Goal: Transaction & Acquisition: Obtain resource

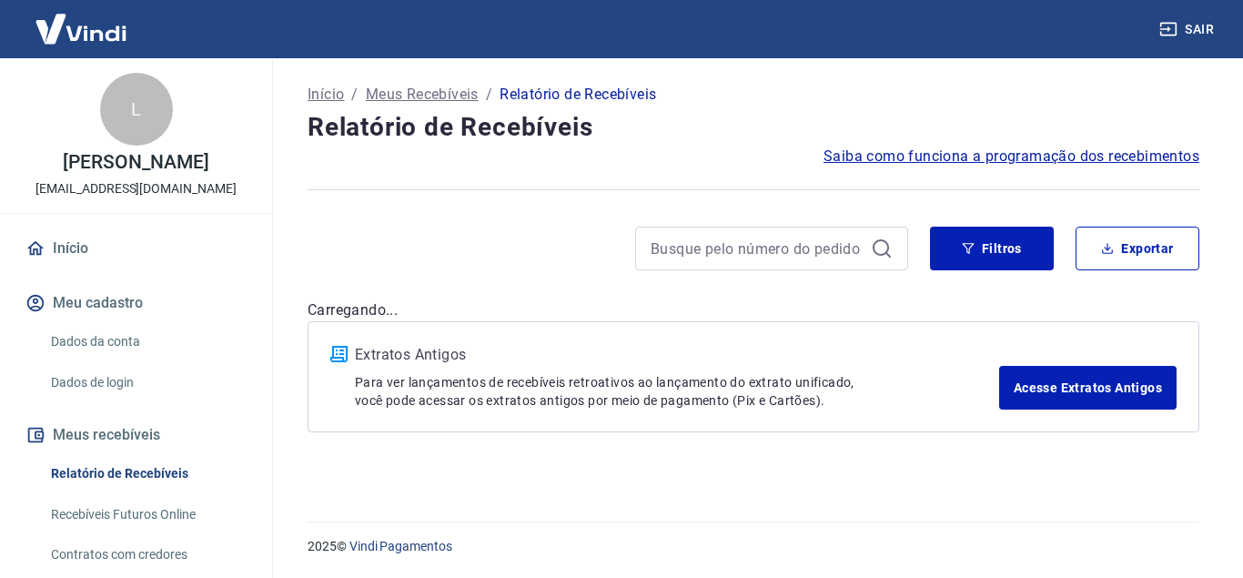
click at [884, 257] on icon at bounding box center [882, 248] width 22 height 22
click at [884, 249] on icon at bounding box center [882, 248] width 22 height 22
click at [1037, 262] on button "Filtros" at bounding box center [992, 249] width 124 height 44
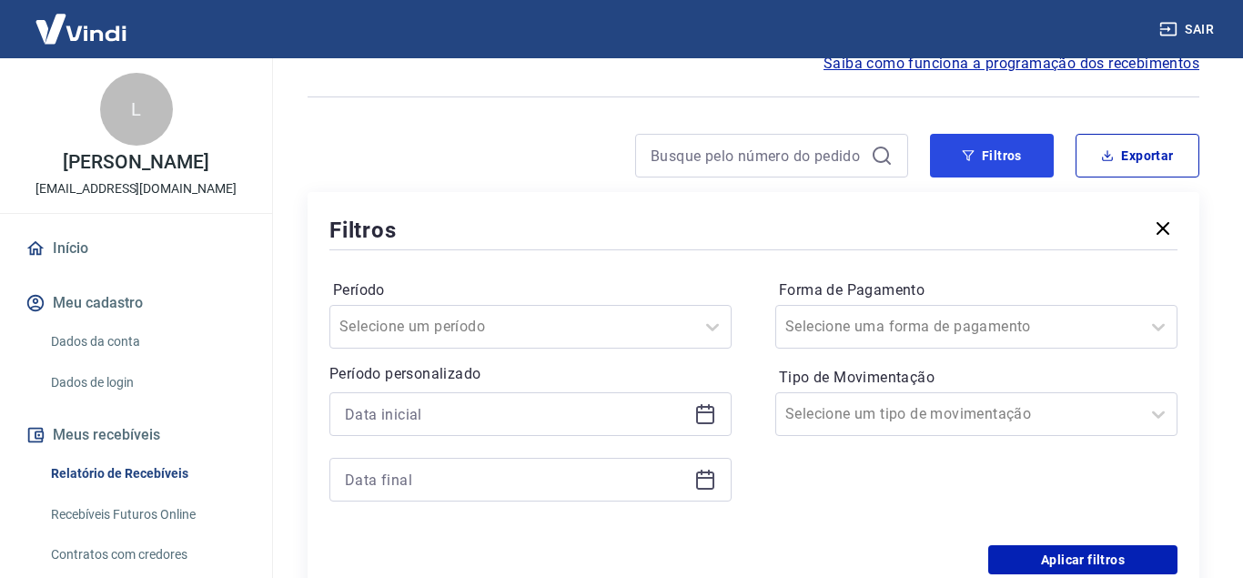
scroll to position [186, 0]
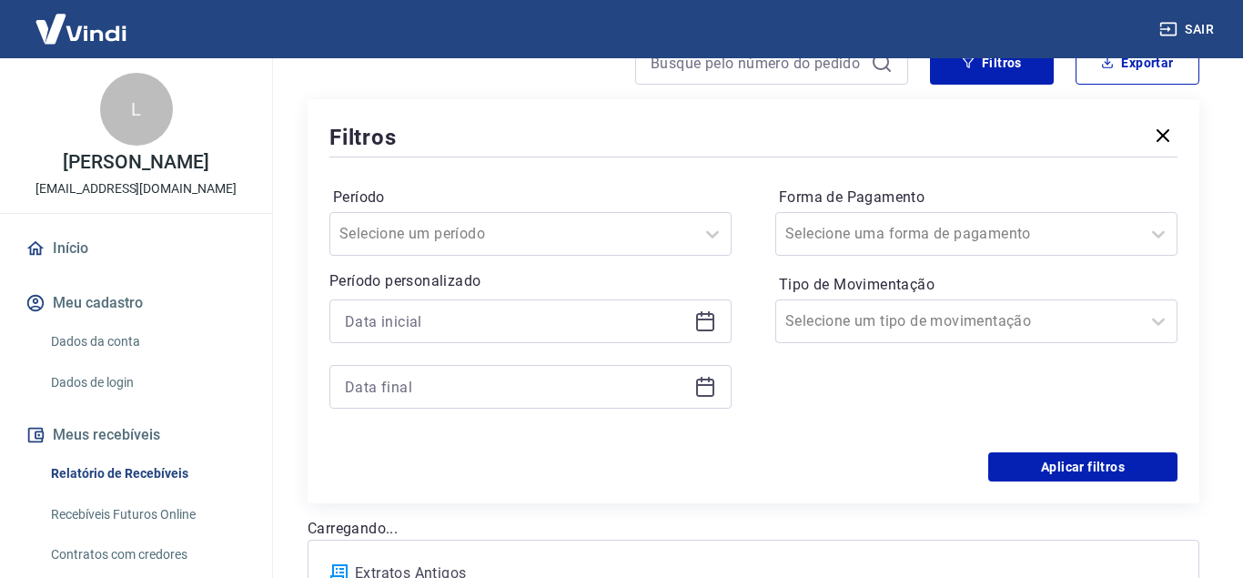
click at [703, 328] on icon at bounding box center [705, 321] width 22 height 22
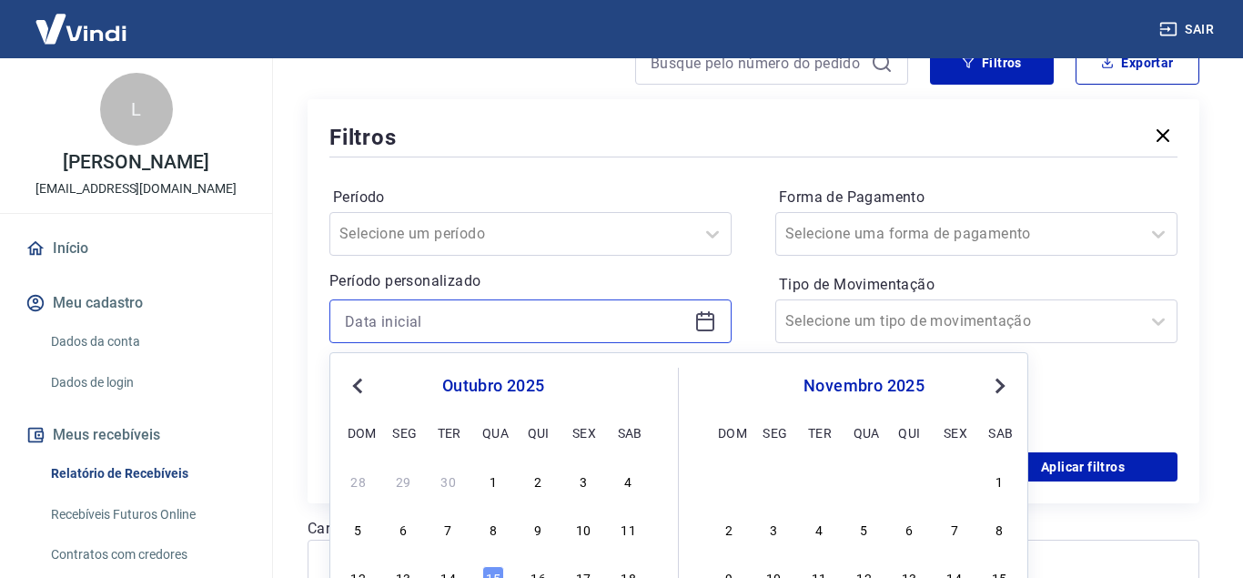
scroll to position [278, 0]
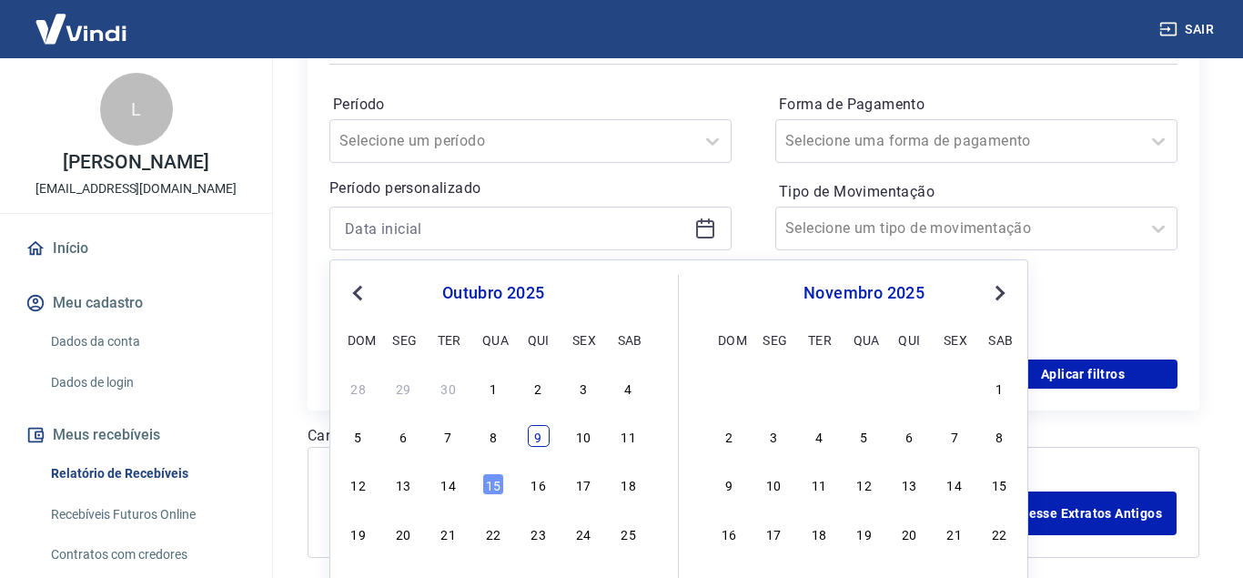
click at [541, 426] on div "9" at bounding box center [539, 436] width 22 height 22
type input "[DATE]"
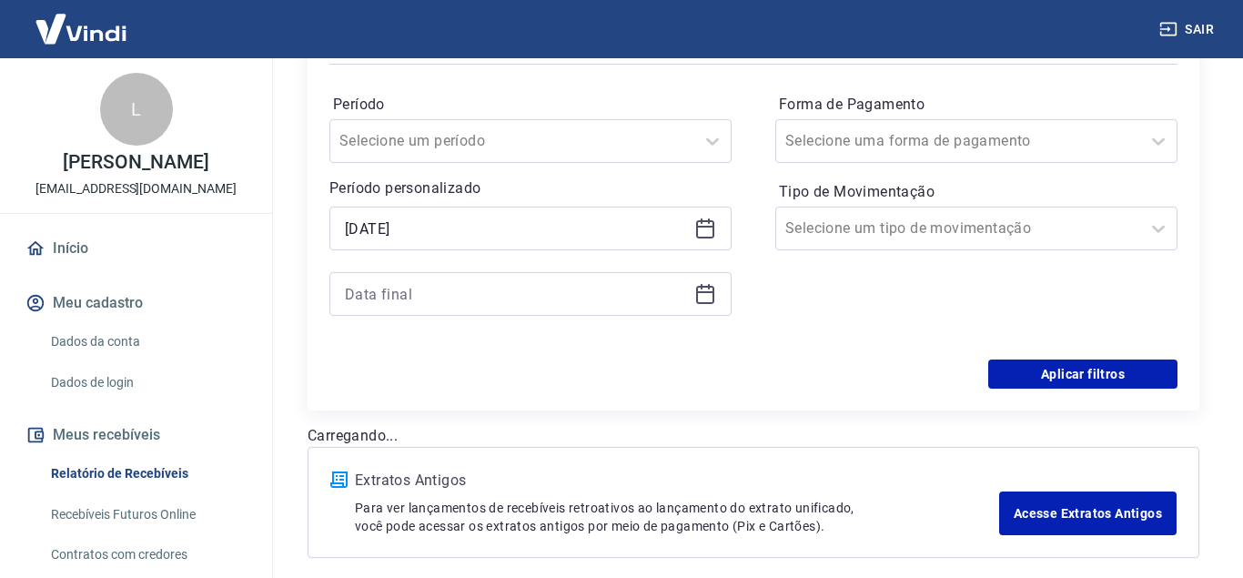
click at [702, 289] on icon at bounding box center [705, 294] width 22 height 22
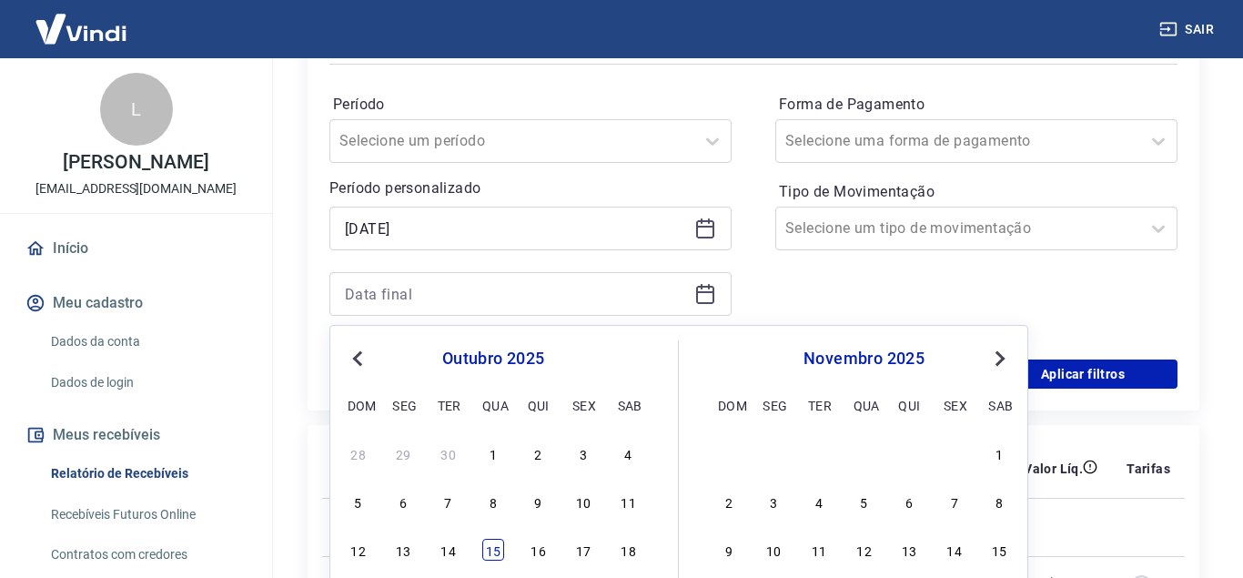
click at [493, 549] on div "15" at bounding box center [493, 550] width 22 height 22
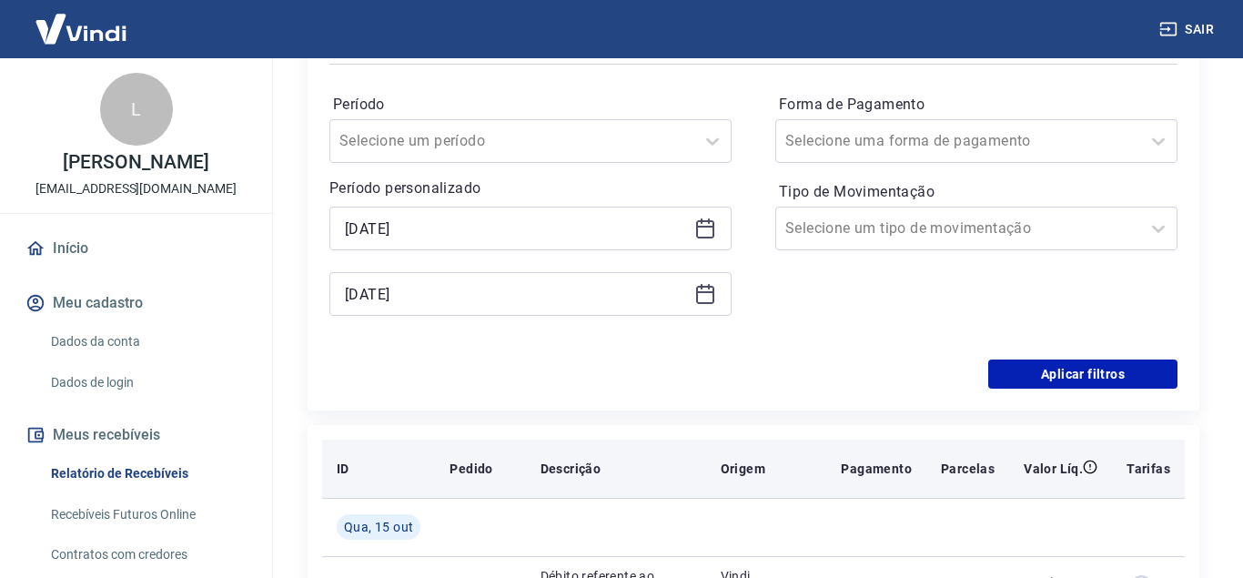
type input "[DATE]"
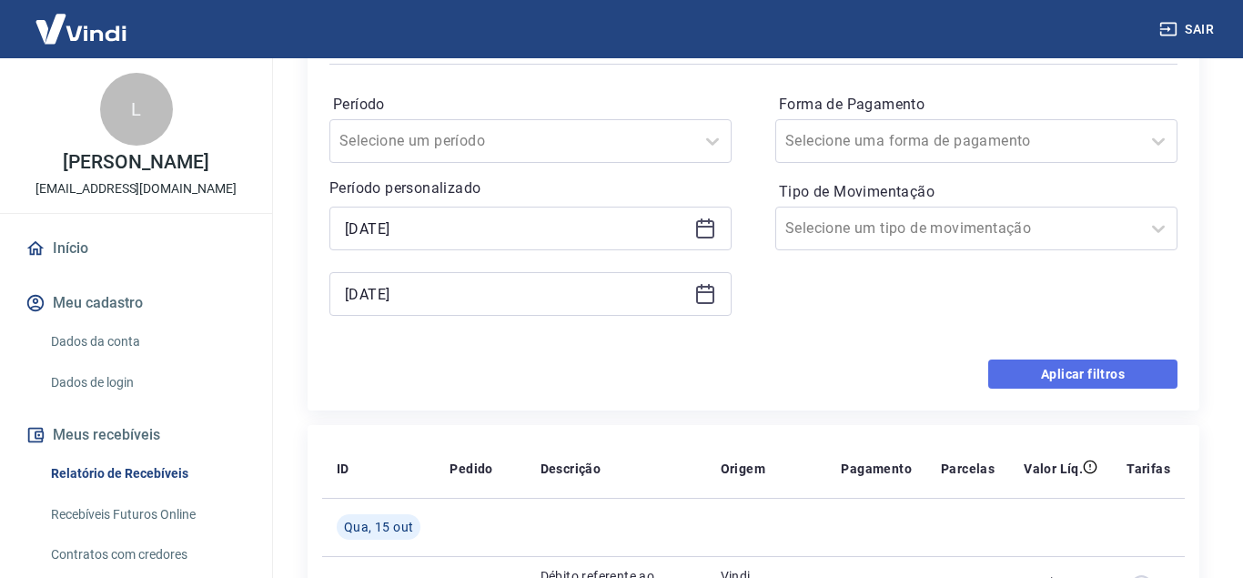
click at [1075, 361] on button "Aplicar filtros" at bounding box center [1082, 373] width 189 height 29
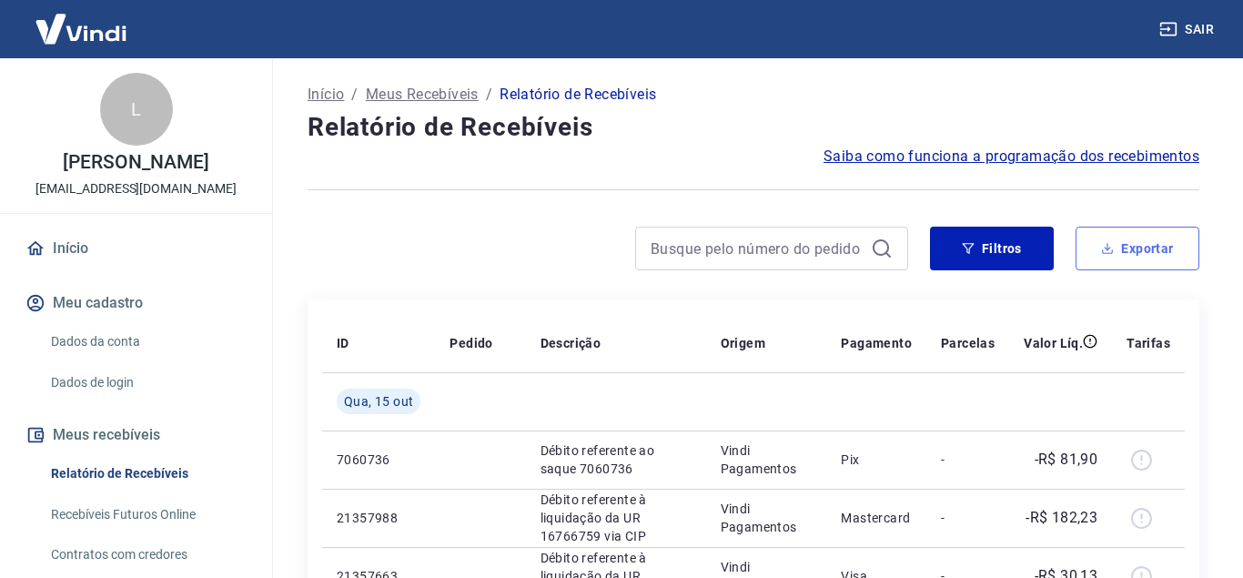
click at [1152, 251] on button "Exportar" at bounding box center [1138, 249] width 124 height 44
type input "[DATE]"
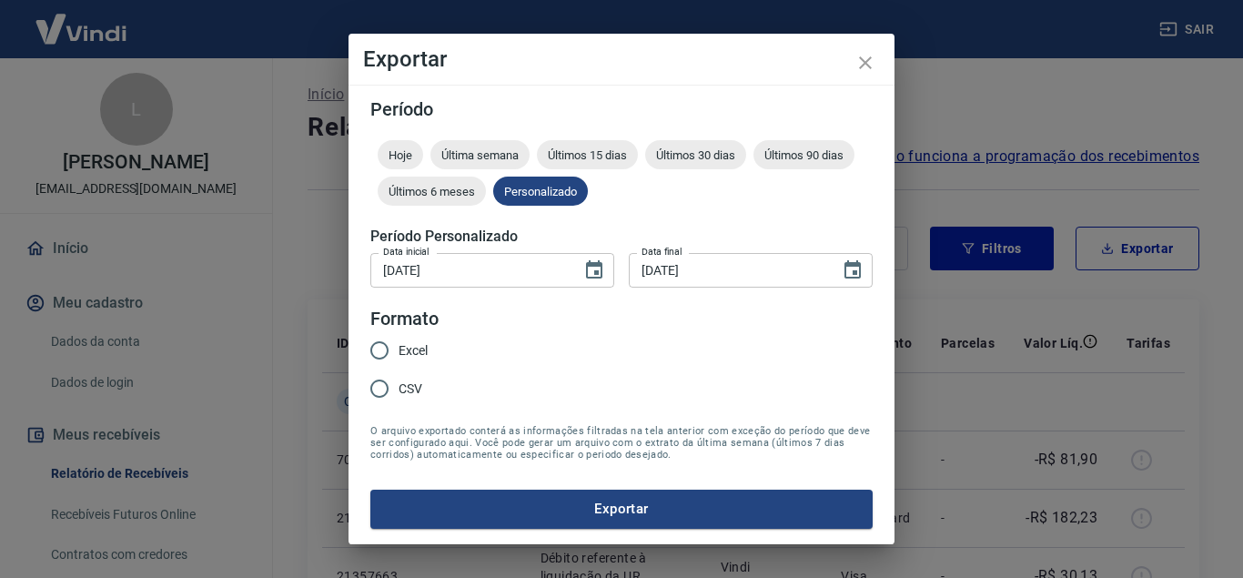
click at [395, 350] on input "Excel" at bounding box center [379, 350] width 38 height 38
radio input "true"
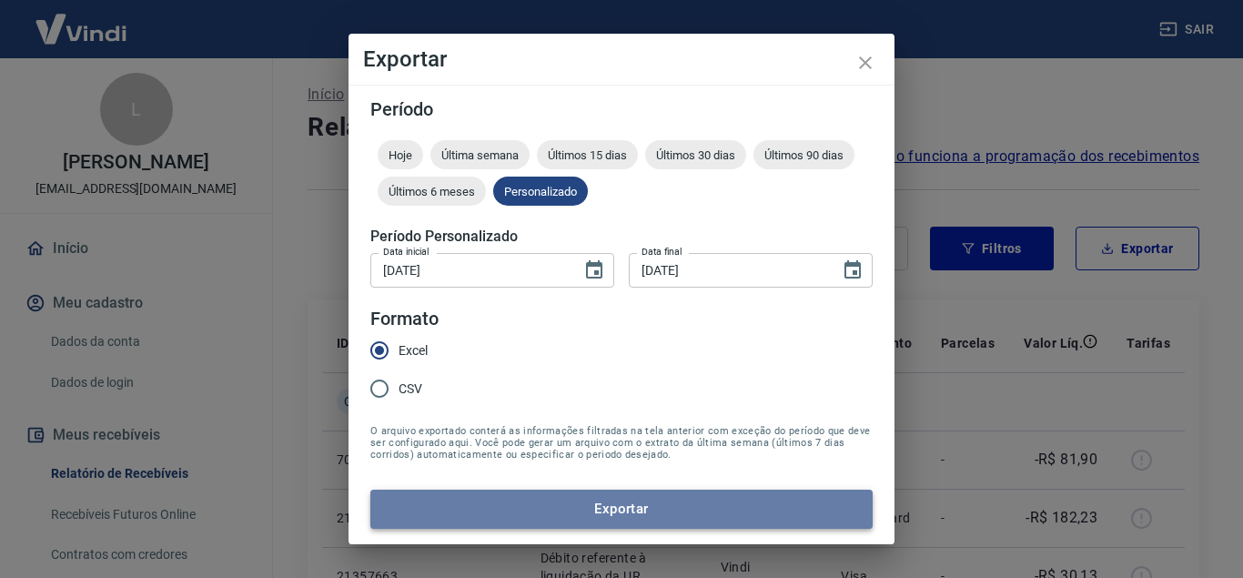
click at [532, 500] on button "Exportar" at bounding box center [621, 509] width 502 height 38
